Goal: Task Accomplishment & Management: Complete application form

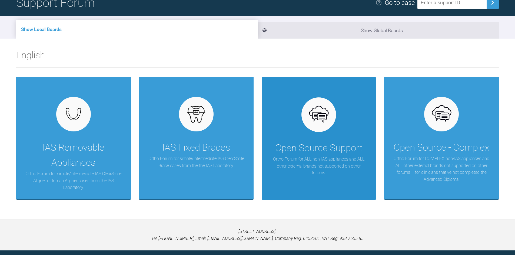
scroll to position [54, 0]
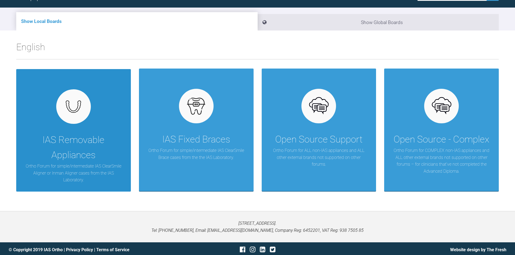
click at [57, 135] on div "IAS Removable Appliances" at bounding box center [73, 148] width 98 height 30
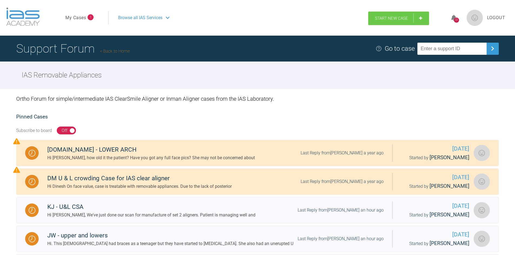
click at [376, 19] on span "Start New Case" at bounding box center [391, 18] width 33 height 5
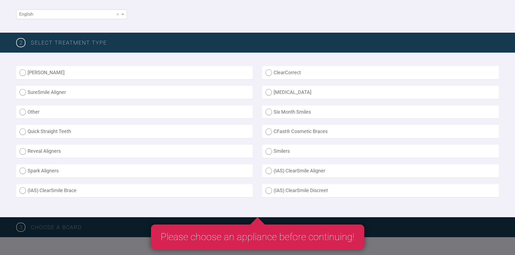
scroll to position [135, 0]
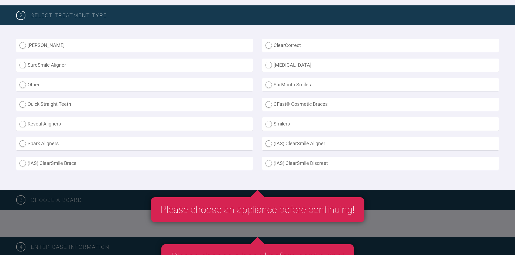
click at [270, 143] on label "(IAS) ClearSmile Aligner" at bounding box center [380, 143] width 237 height 13
radio Aligner "true"
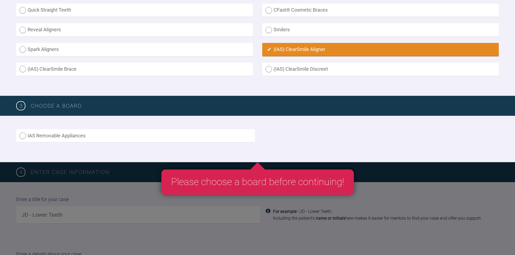
scroll to position [243, 0]
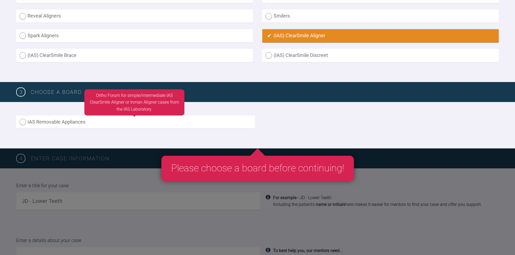
click at [24, 123] on label "IAS Removable Appliances" at bounding box center [135, 122] width 239 height 13
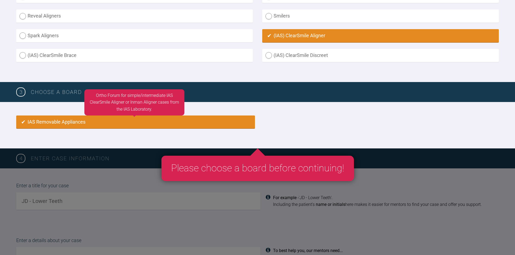
radio input "true"
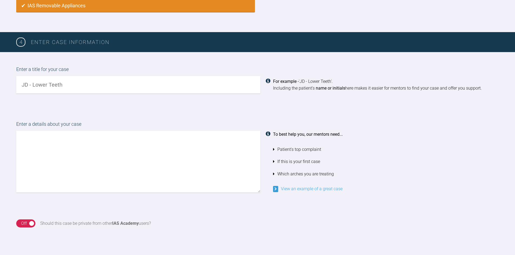
drag, startPoint x: 63, startPoint y: 84, endPoint x: 20, endPoint y: 87, distance: 43.4
click at [21, 87] on input "text" at bounding box center [138, 84] width 244 height 17
type input "BH - [MEDICAL_DATA] of previous childhood ortho. Worst affected UL2 and LL2"
click at [36, 141] on textarea at bounding box center [138, 162] width 244 height 62
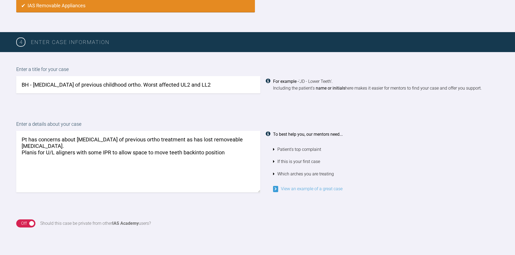
click at [31, 145] on textarea "Pt has concerns about [MEDICAL_DATA] of previous ortho treatment as has lost re…" at bounding box center [138, 162] width 244 height 62
click at [195, 145] on textarea "Pt has concerns about [MEDICAL_DATA] of previous ortho treatment as has lost re…" at bounding box center [138, 162] width 244 height 62
click at [233, 148] on textarea "Pt has concerns about [MEDICAL_DATA] of previous ortho treatment as has lost re…" at bounding box center [138, 162] width 244 height 62
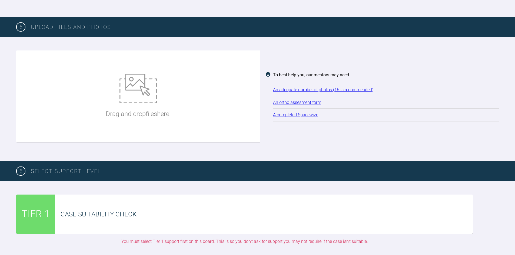
scroll to position [657, 0]
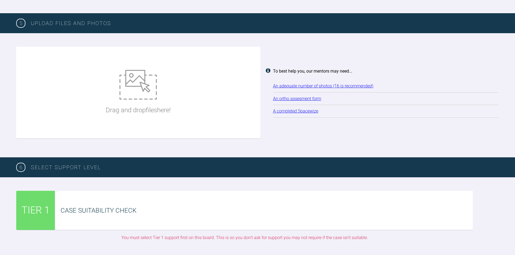
type textarea "Pt has concerns about [MEDICAL_DATA] of previous ortho treatment as has lost re…"
click at [144, 87] on img at bounding box center [137, 85] width 37 height 30
type input "C:\fakepath\[DATE] - Spacewize capture (1).png"
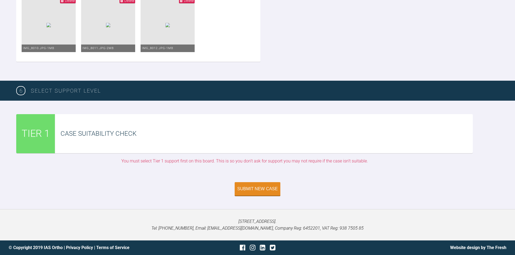
scroll to position [1123, 0]
click at [270, 189] on div "Submit New Case" at bounding box center [257, 189] width 41 height 5
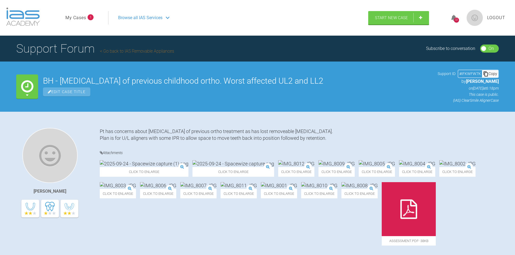
click at [168, 17] on icon at bounding box center [168, 18] width 4 height 4
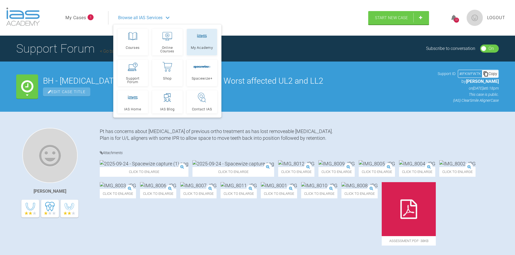
click at [203, 44] on link "My Academy" at bounding box center [202, 42] width 30 height 26
